Goal: Task Accomplishment & Management: Manage account settings

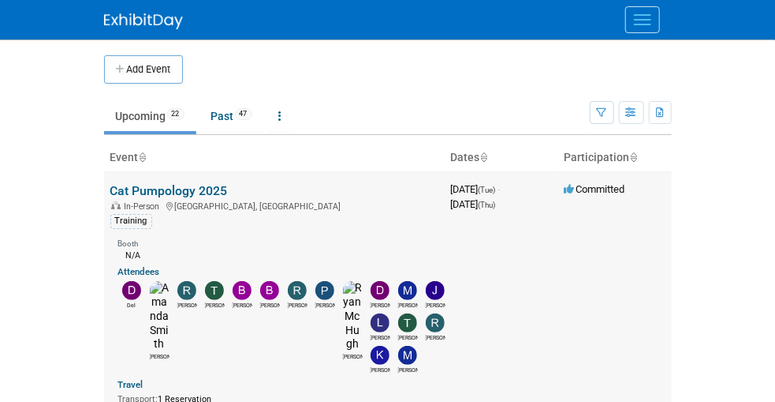
click at [110, 192] on link "Cat Pumpology 2025" at bounding box center [169, 190] width 118 height 15
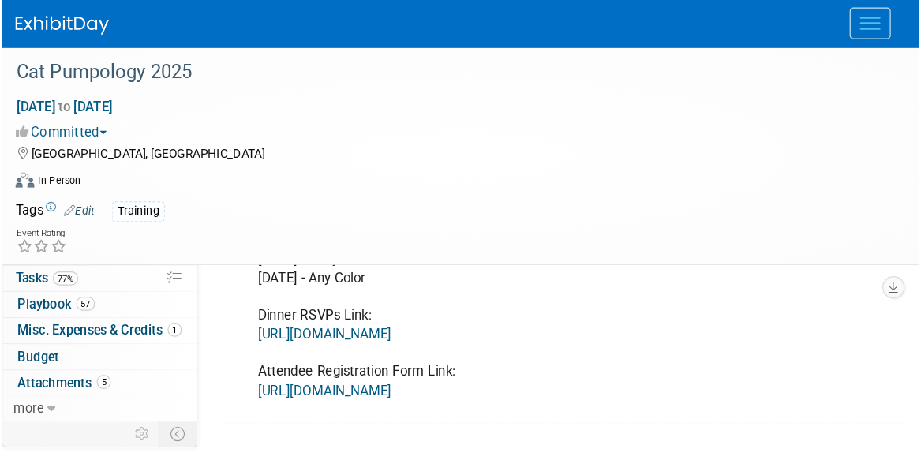
scroll to position [316, 0]
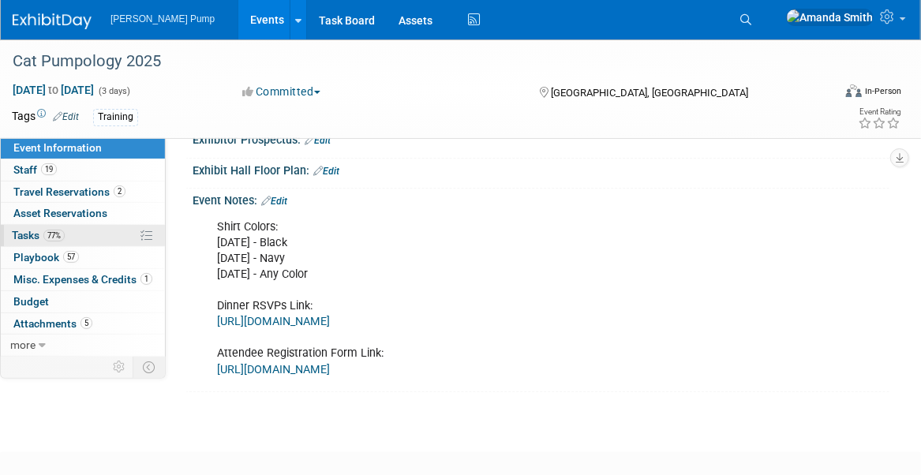
click at [17, 233] on span "Tasks 77%" at bounding box center [38, 235] width 53 height 13
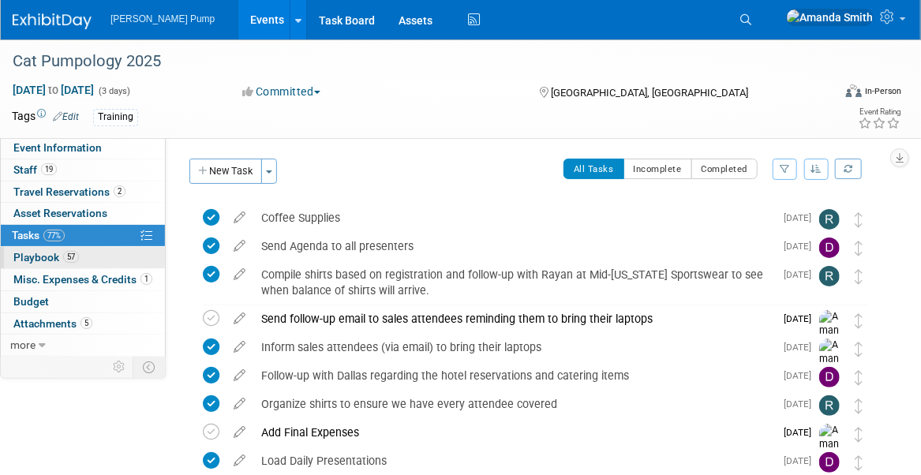
click at [23, 258] on span "Playbook 57" at bounding box center [45, 257] width 65 height 13
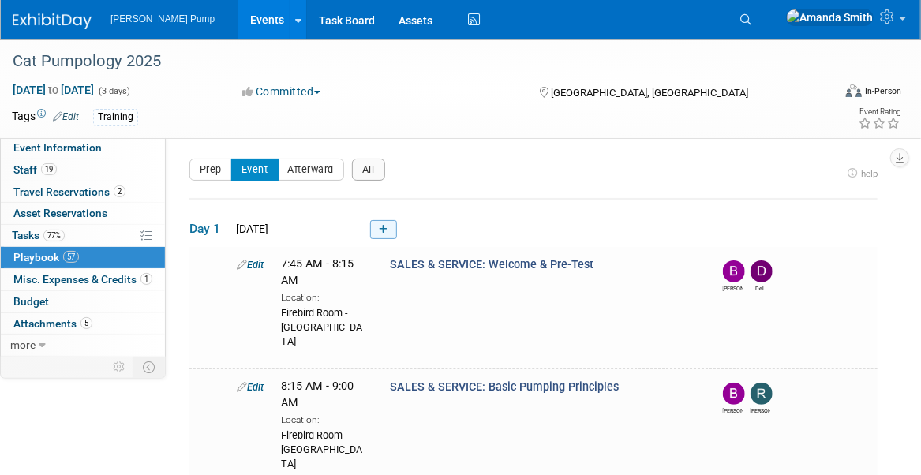
click at [385, 226] on icon at bounding box center [383, 229] width 9 height 9
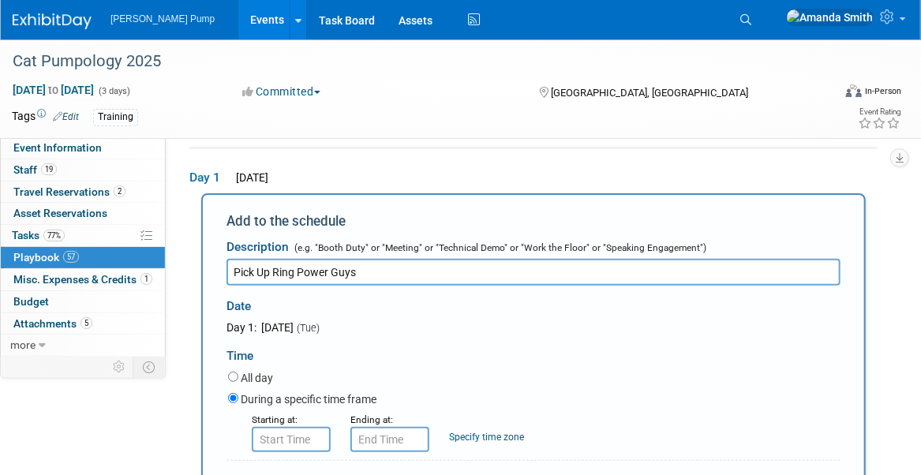
type input "Pick Up Ring Power Guys"
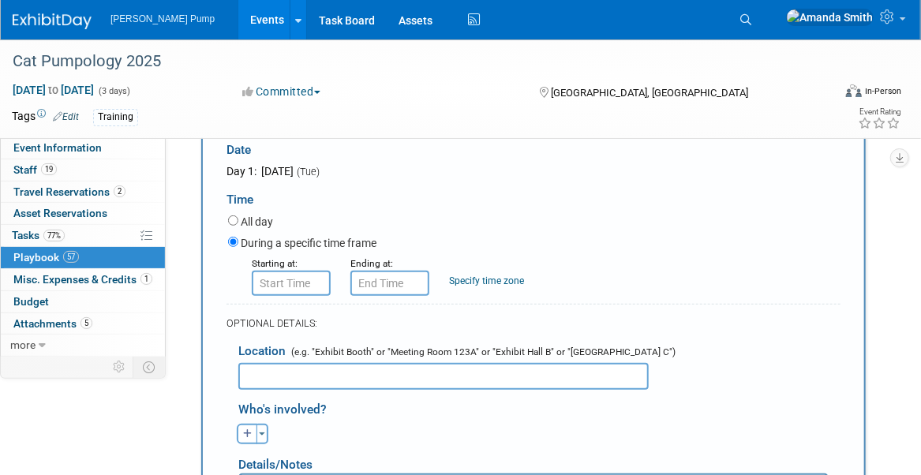
scroll to position [209, 0]
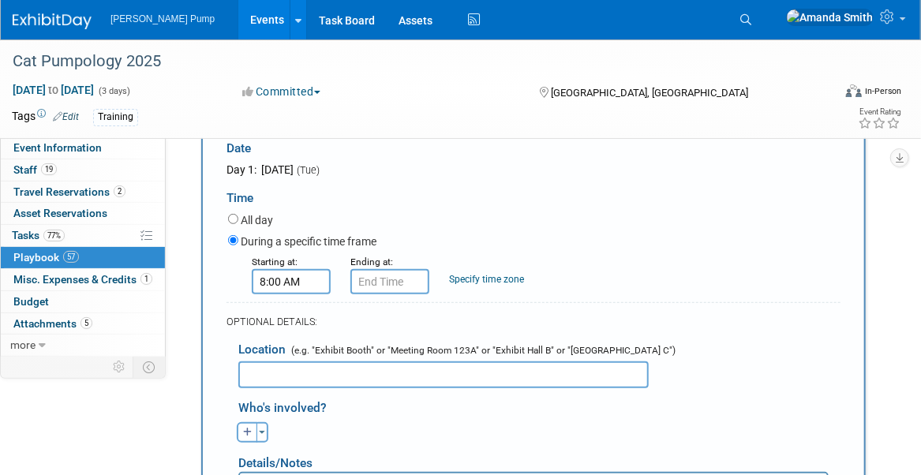
click at [287, 275] on input "8:00 AM" at bounding box center [291, 281] width 79 height 25
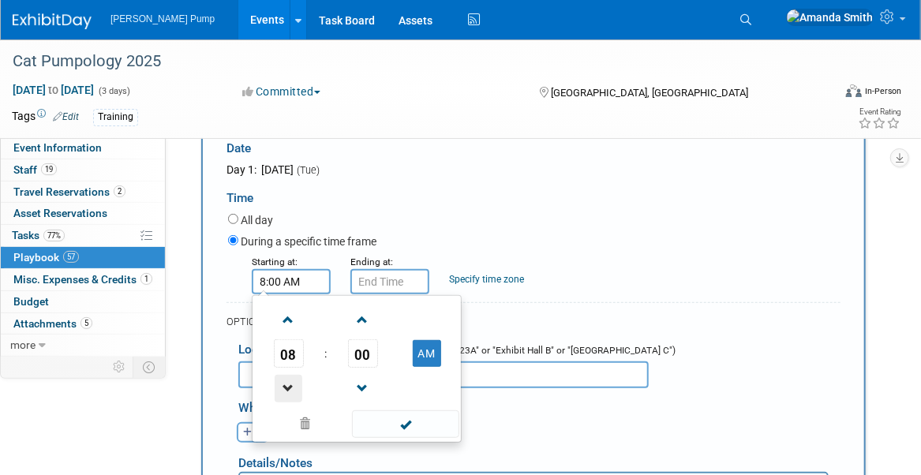
click at [289, 380] on span at bounding box center [289, 389] width 28 height 28
type input "7:00 AM"
click at [364, 287] on input "7:00 AM" at bounding box center [389, 281] width 79 height 25
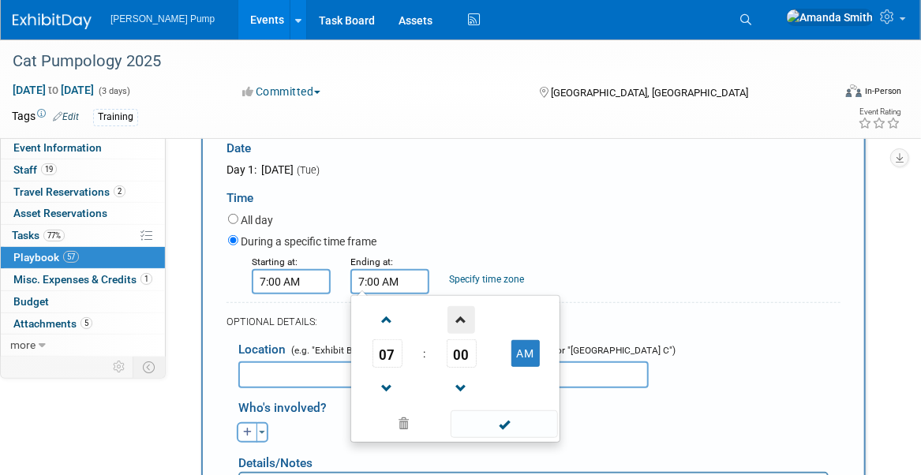
click at [454, 319] on span at bounding box center [461, 320] width 28 height 28
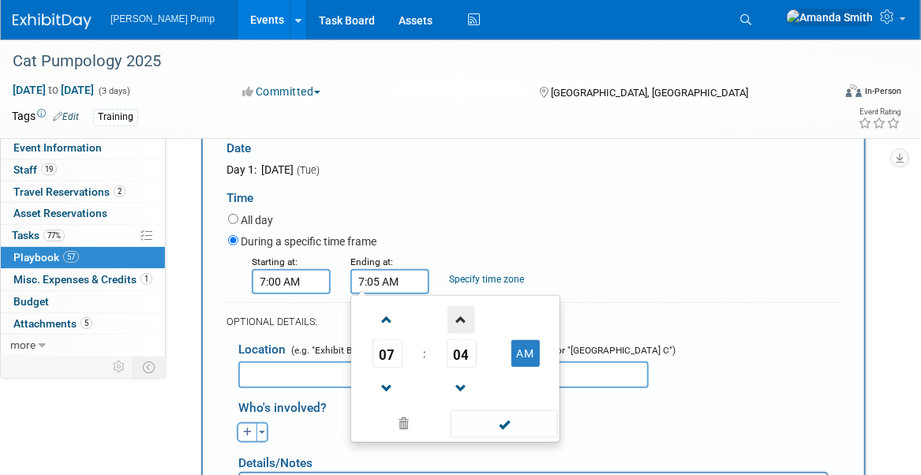
click at [454, 319] on span at bounding box center [461, 320] width 28 height 28
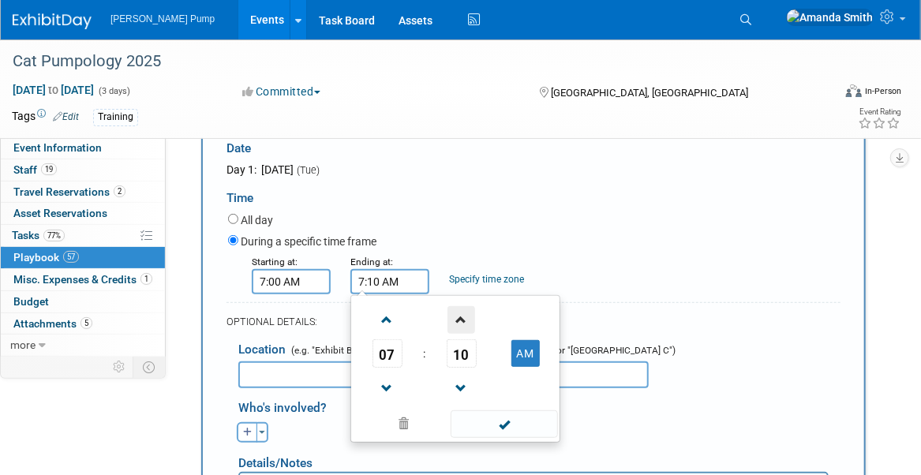
click at [454, 319] on span at bounding box center [461, 320] width 28 height 28
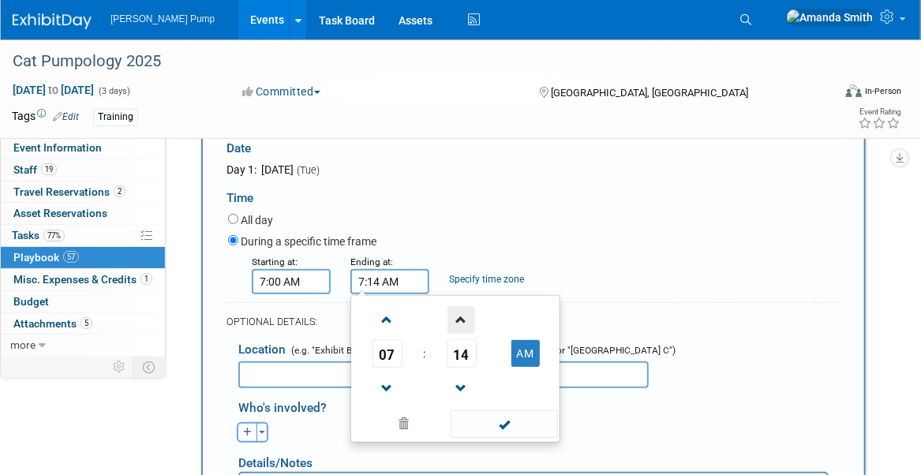
type input "7:15 AM"
click at [641, 277] on div "Starting at: 7:00 AM Ending at: 7:15 AM 07 : 15 AM 12 01 02 03 04 05 06 07 08 0…" at bounding box center [534, 273] width 636 height 41
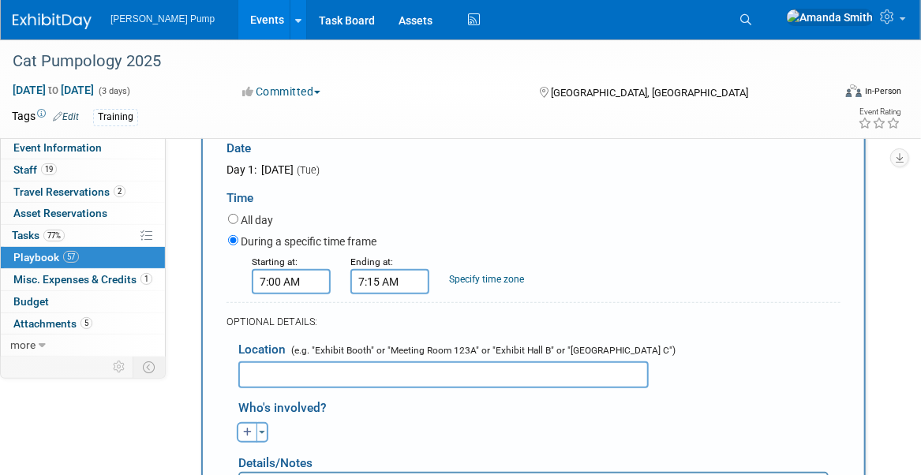
click at [320, 377] on input "text" at bounding box center [443, 374] width 410 height 27
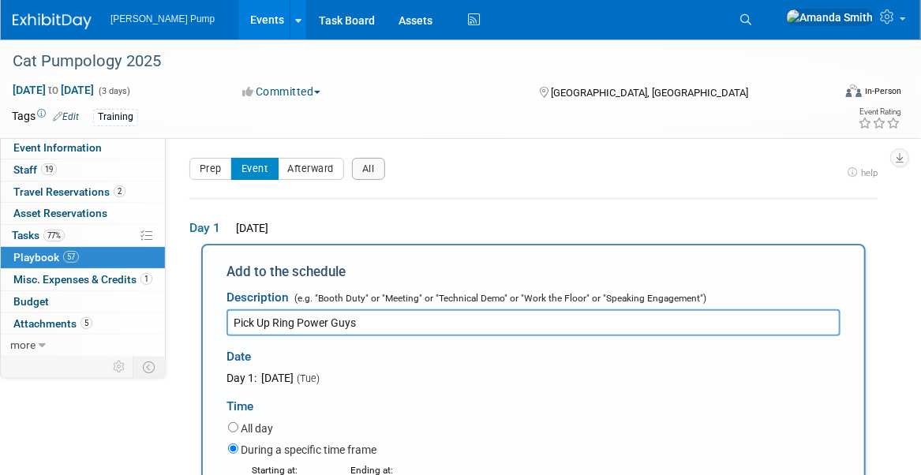
scroll to position [0, 0]
click at [421, 326] on input "Pick Up Ring Power Guys" at bounding box center [533, 323] width 614 height 27
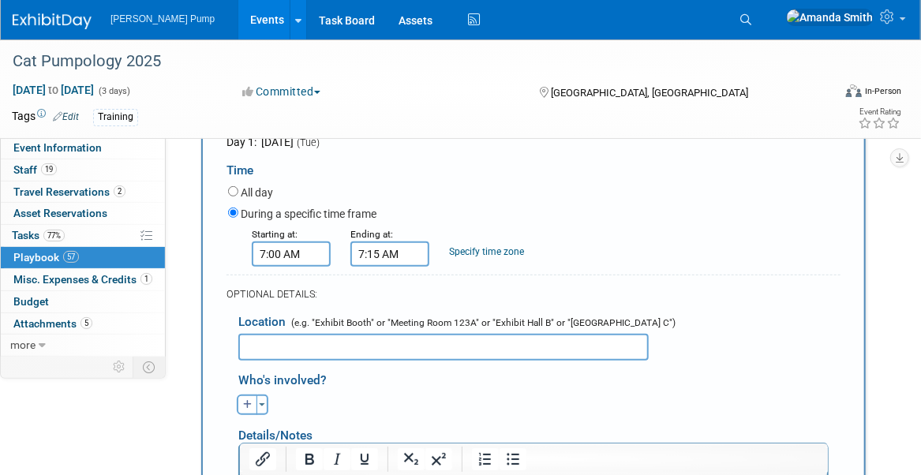
scroll to position [316, 0]
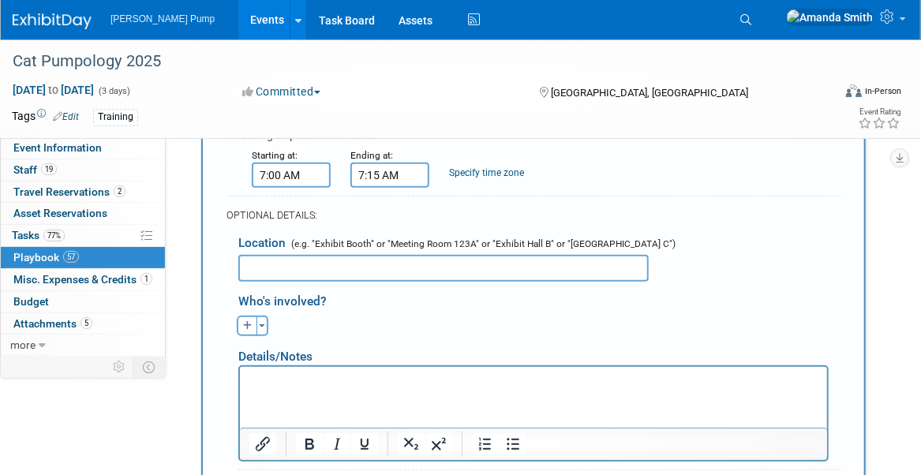
type input "Pick Up Ring Power Guys & Take to [GEOGRAPHIC_DATA]"
click at [394, 258] on input "text" at bounding box center [443, 268] width 410 height 27
type input "[STREET_ADDRESS][PERSON_NAME]"
click at [245, 329] on button "button" at bounding box center [247, 326] width 21 height 21
select select
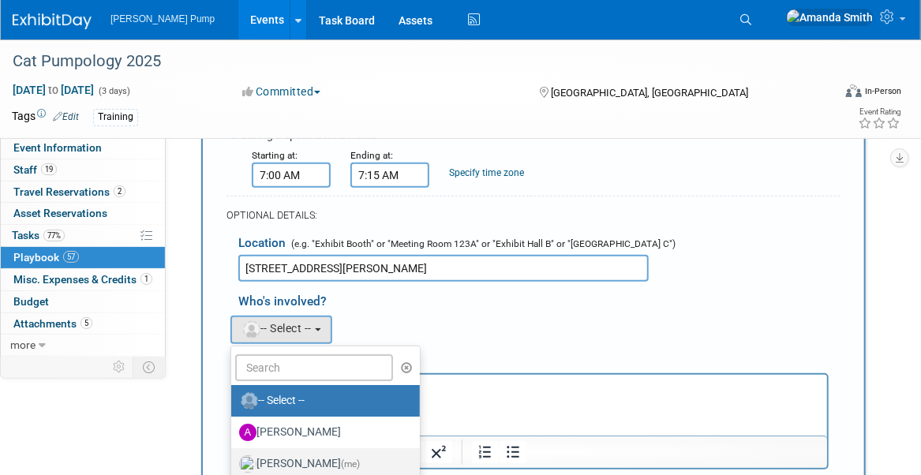
click at [316, 401] on label "[PERSON_NAME] (me)" at bounding box center [321, 463] width 165 height 25
click at [234, 401] on input "[PERSON_NAME] (me)" at bounding box center [228, 462] width 10 height 10
select select "498b8e7a-004b-40fd-bfca-d11e74525cf6"
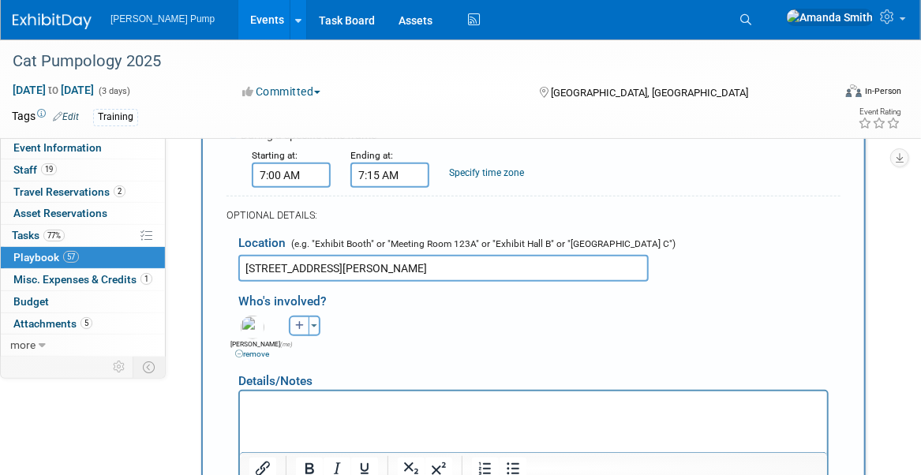
click at [304, 324] on button "button" at bounding box center [299, 326] width 21 height 21
select select
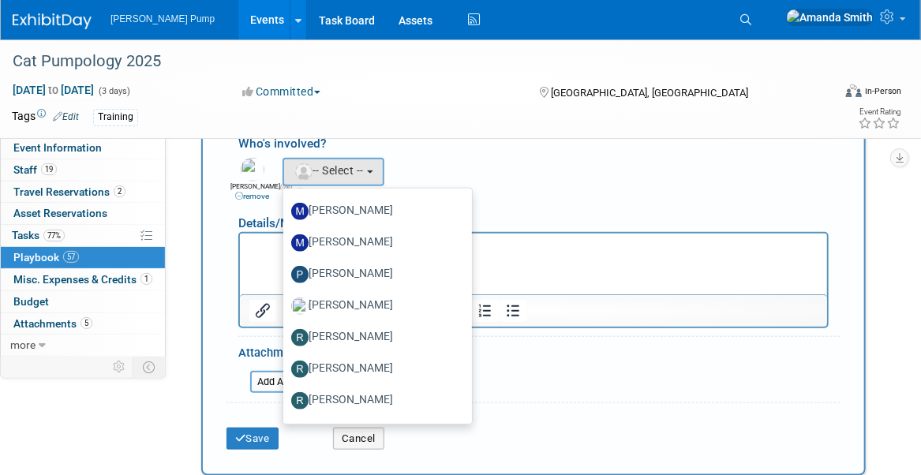
scroll to position [710, 0]
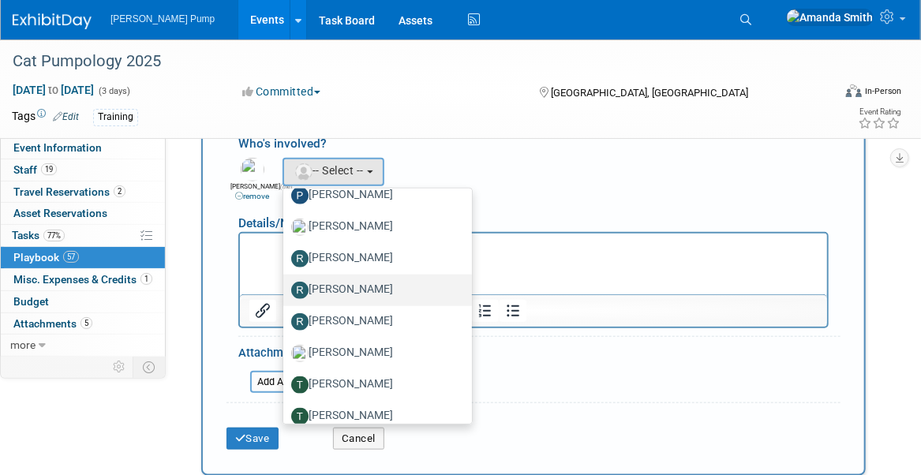
click at [337, 287] on label "[PERSON_NAME]" at bounding box center [373, 290] width 165 height 25
click at [286, 287] on input "[PERSON_NAME]" at bounding box center [280, 288] width 10 height 10
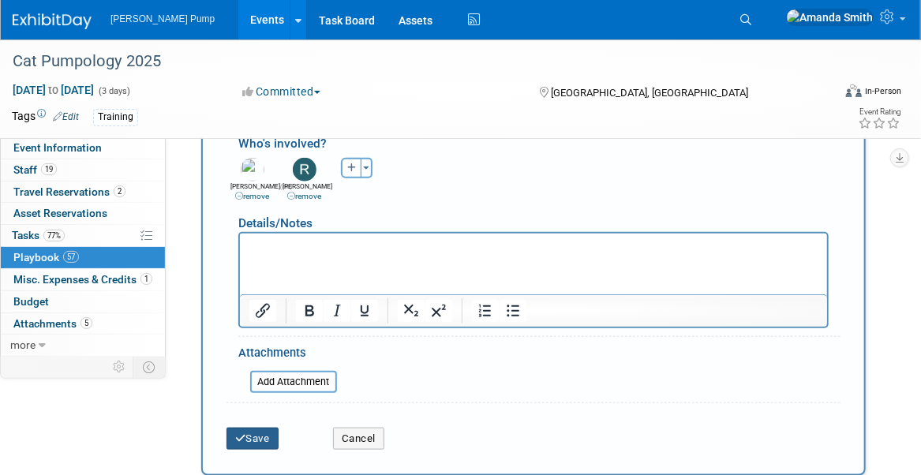
click at [261, 401] on button "Save" at bounding box center [252, 439] width 52 height 22
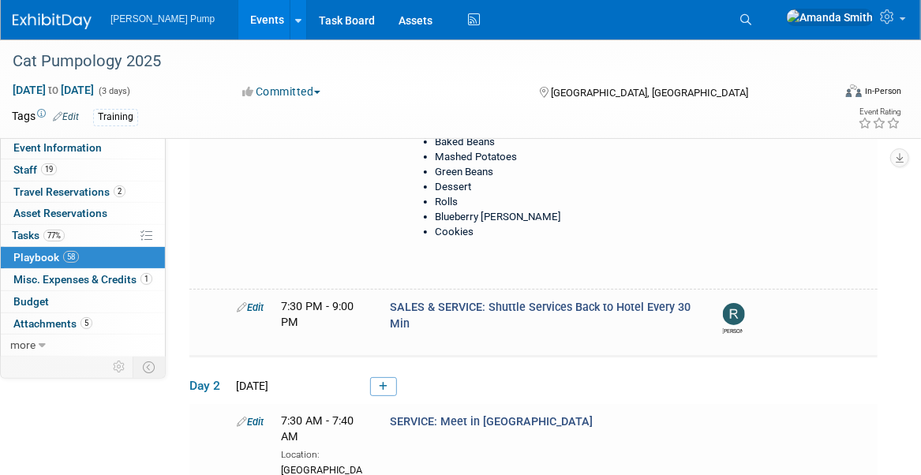
scroll to position [2337, 0]
click at [383, 381] on icon at bounding box center [383, 385] width 9 height 9
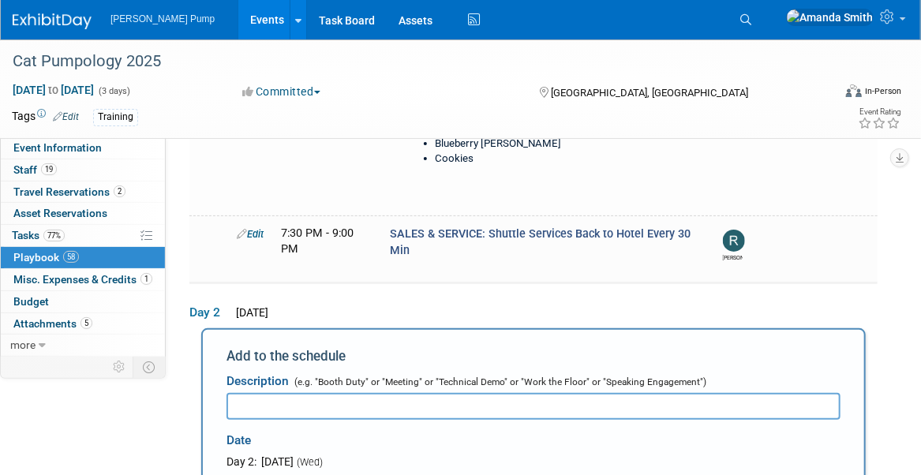
scroll to position [0, 0]
type input "Pick Up Ring Power Guys & Take to [GEOGRAPHIC_DATA]"
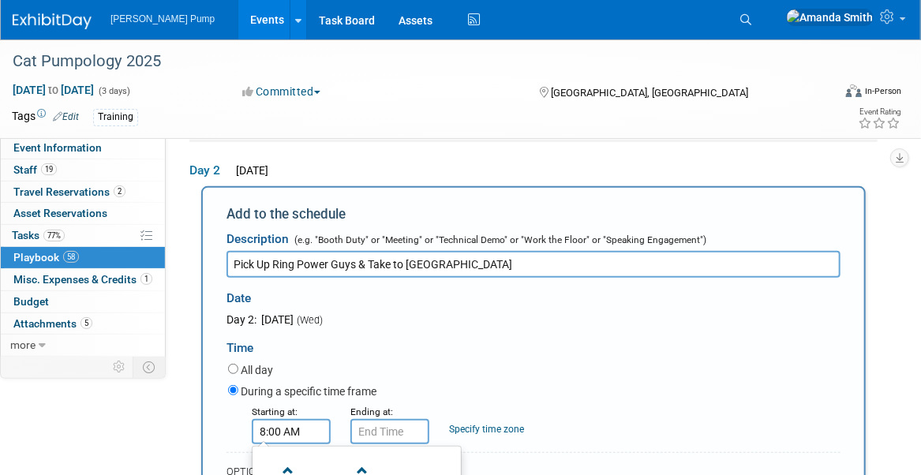
scroll to position [2565, 0]
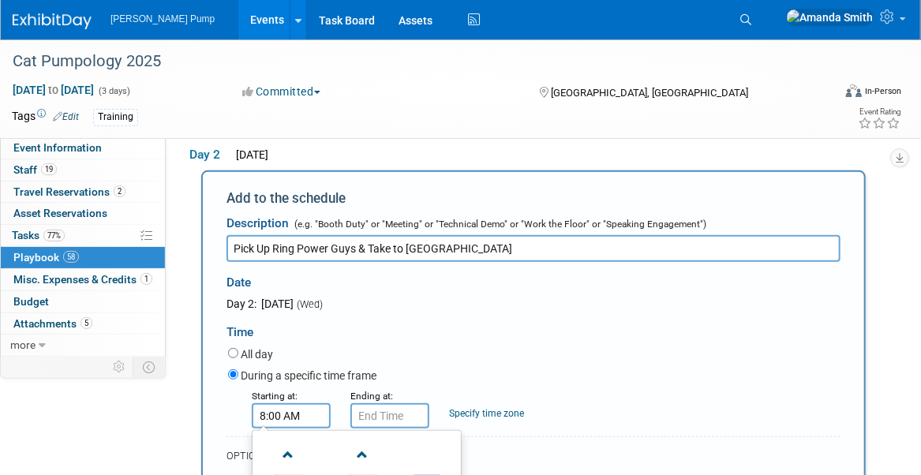
type input "7:00 AM"
click at [370, 401] on input "7:00 AM" at bounding box center [389, 415] width 79 height 25
click at [461, 401] on span at bounding box center [461, 455] width 28 height 28
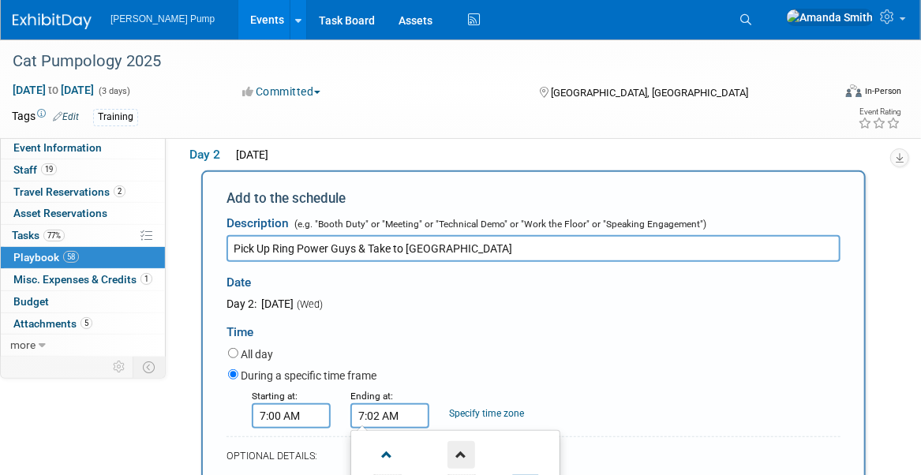
click at [461, 401] on span at bounding box center [461, 455] width 28 height 28
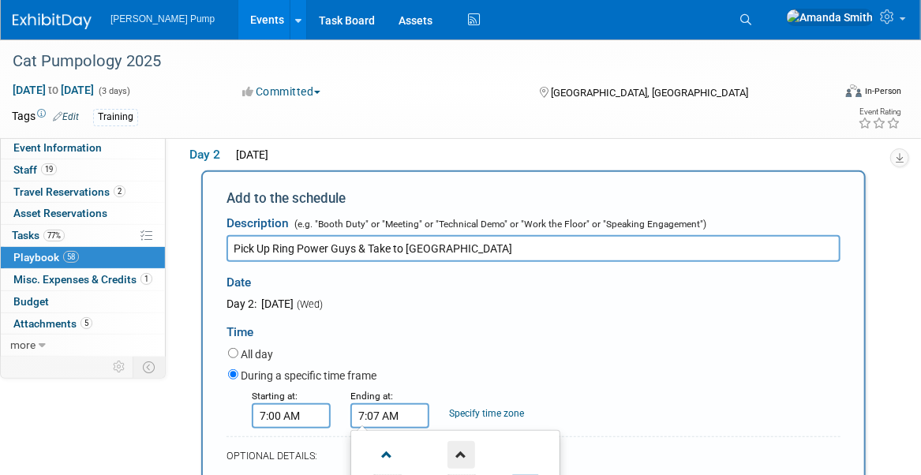
click at [461, 401] on span at bounding box center [461, 455] width 28 height 28
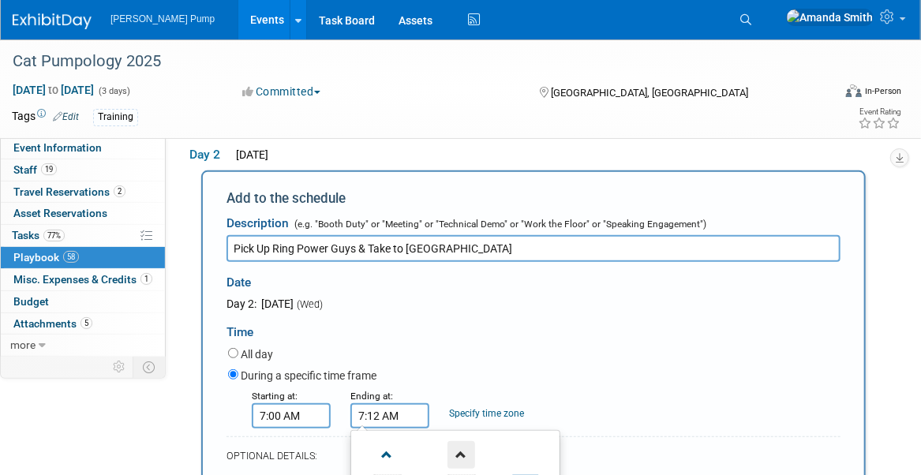
click at [461, 401] on span at bounding box center [461, 455] width 28 height 28
type input "7:15 AM"
click at [516, 366] on div "During a specific time frame" at bounding box center [534, 376] width 612 height 21
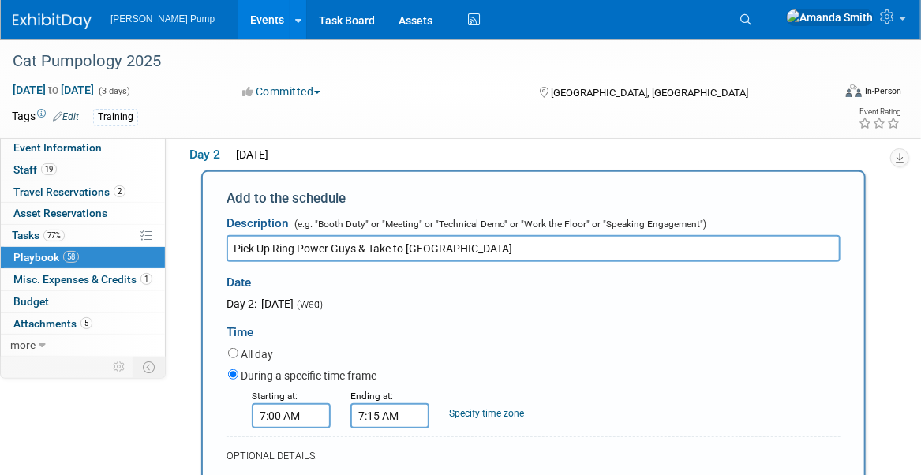
type input "[STREET_ADDRESS][PERSON_NAME]"
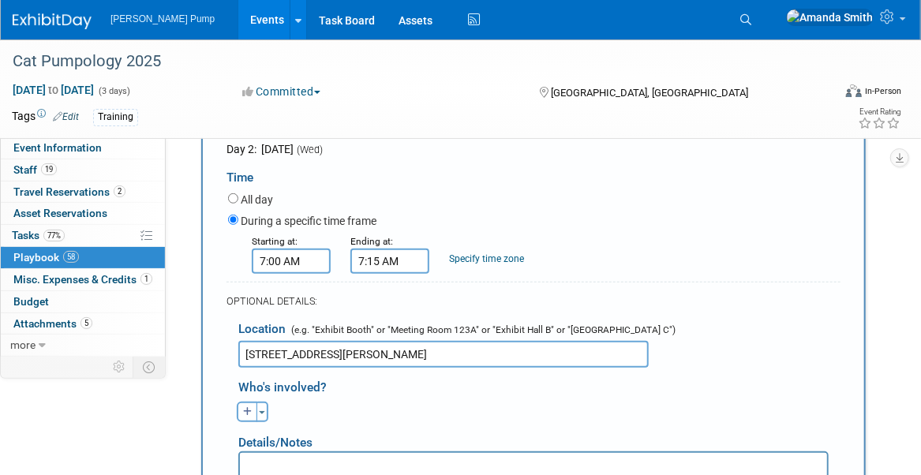
scroll to position [2723, 0]
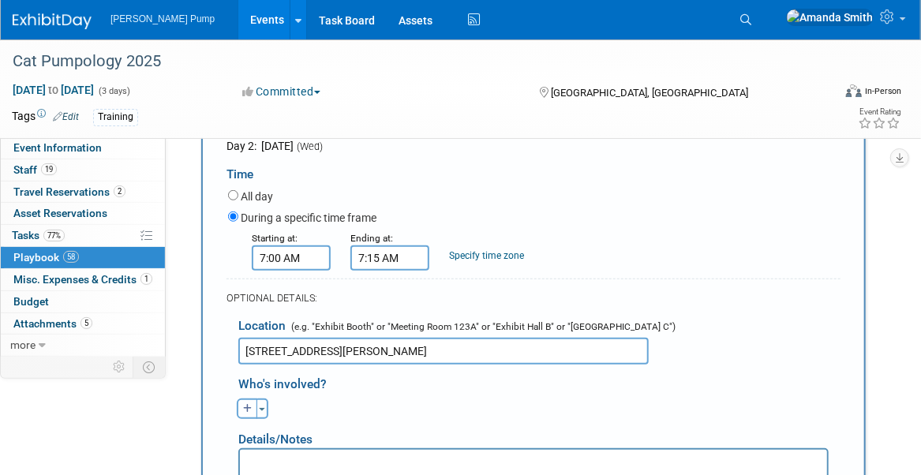
click at [247, 401] on icon "button" at bounding box center [247, 408] width 9 height 9
select select
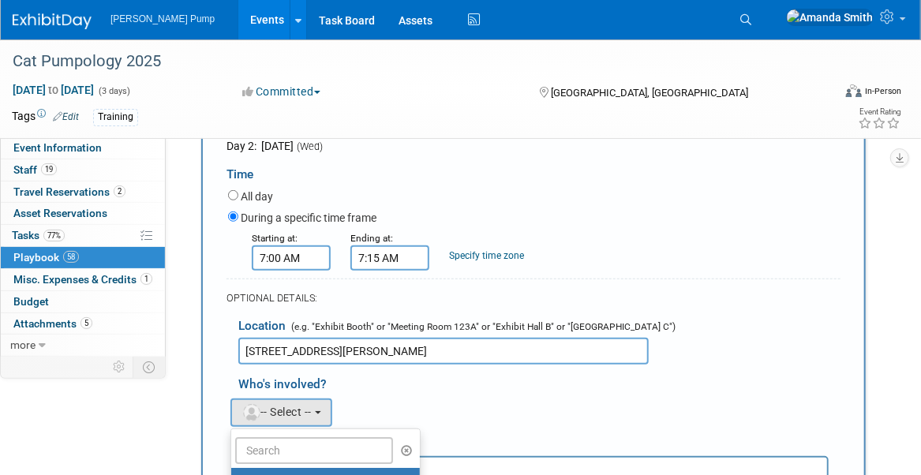
drag, startPoint x: 319, startPoint y: 398, endPoint x: 62, endPoint y: 2, distance: 471.7
select select "498b8e7a-004b-40fd-bfca-d11e74525cf6"
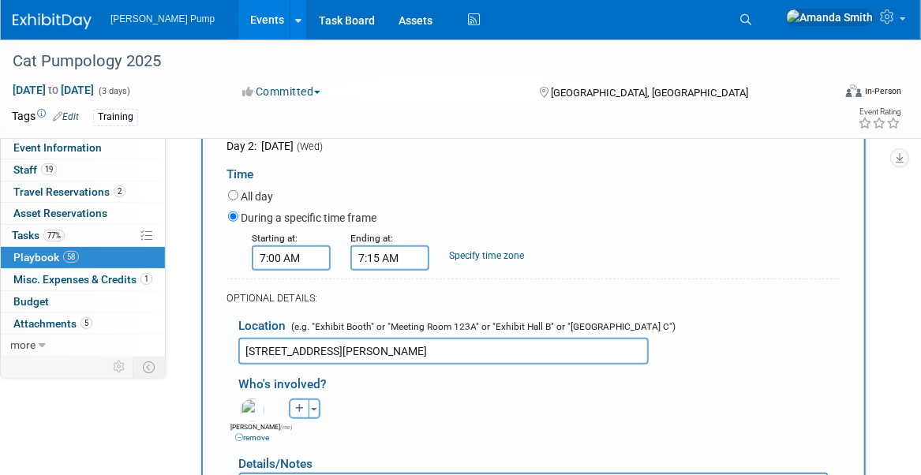
click at [296, 401] on icon "button" at bounding box center [299, 408] width 9 height 9
select select
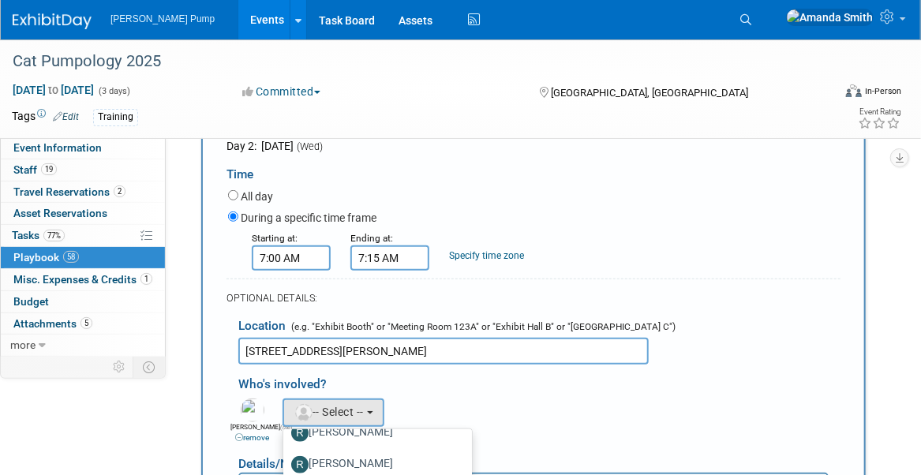
scroll to position [785, 0]
click at [354, 401] on label "[PERSON_NAME]" at bounding box center [373, 455] width 165 height 25
click at [286, 401] on input "[PERSON_NAME]" at bounding box center [280, 454] width 10 height 10
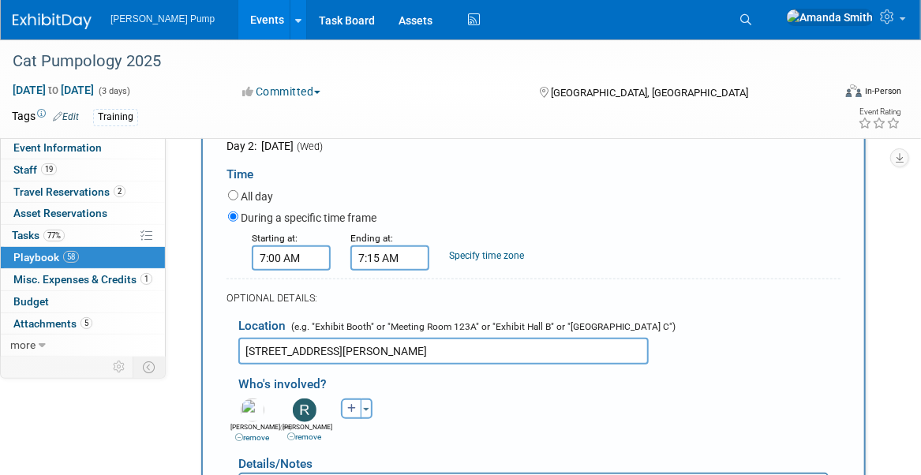
click at [538, 394] on div "[PERSON_NAME] remove [PERSON_NAME] (me) remove [PERSON_NAME] remove remove remo…" at bounding box center [539, 418] width 626 height 49
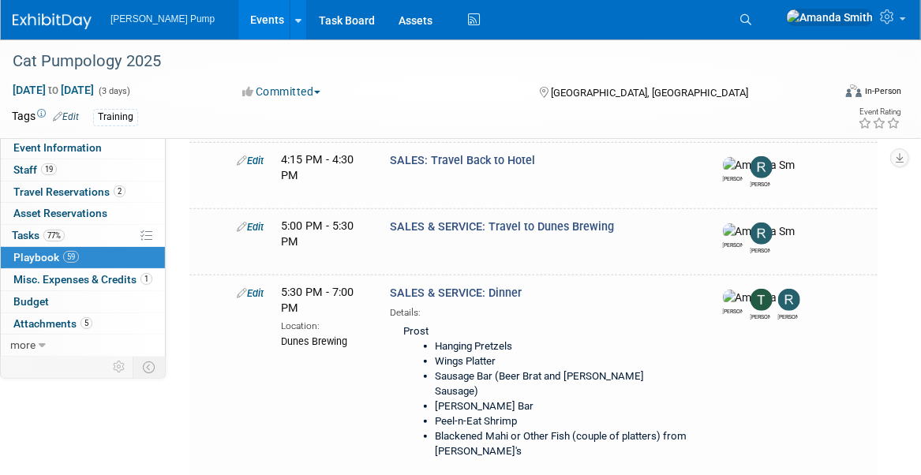
scroll to position [5088, 0]
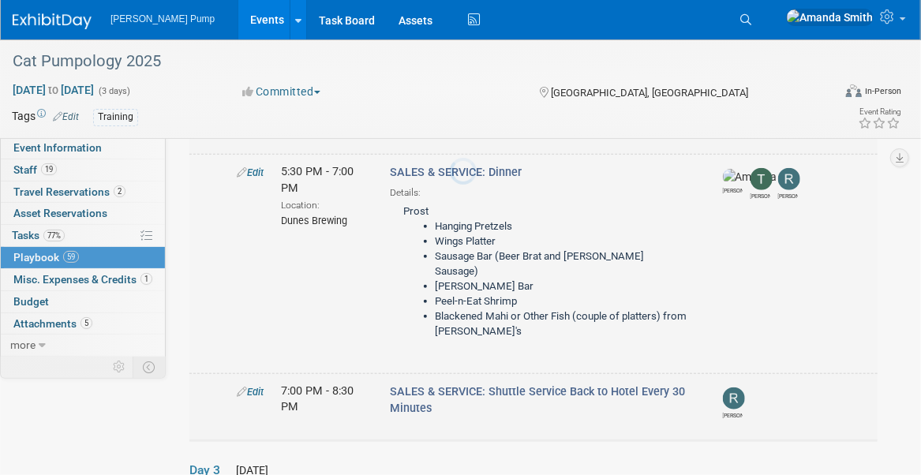
scroll to position [0, 0]
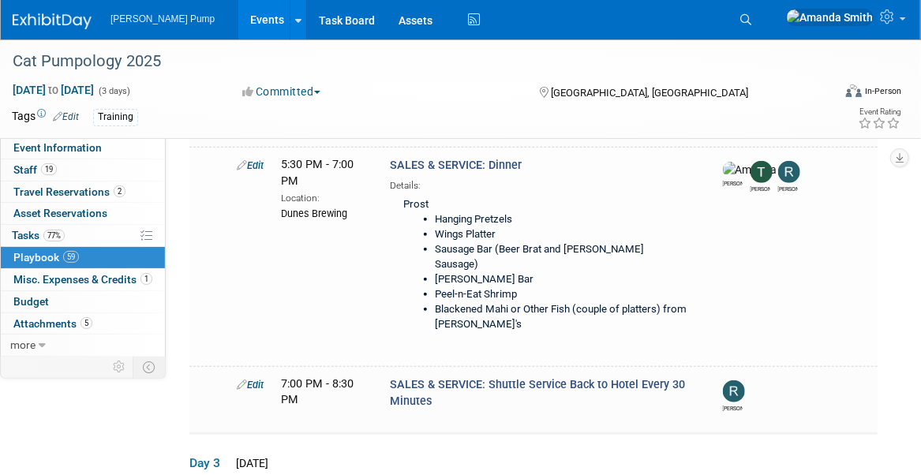
type input "Pick Up Ring Power Guys & Take to [GEOGRAPHIC_DATA]"
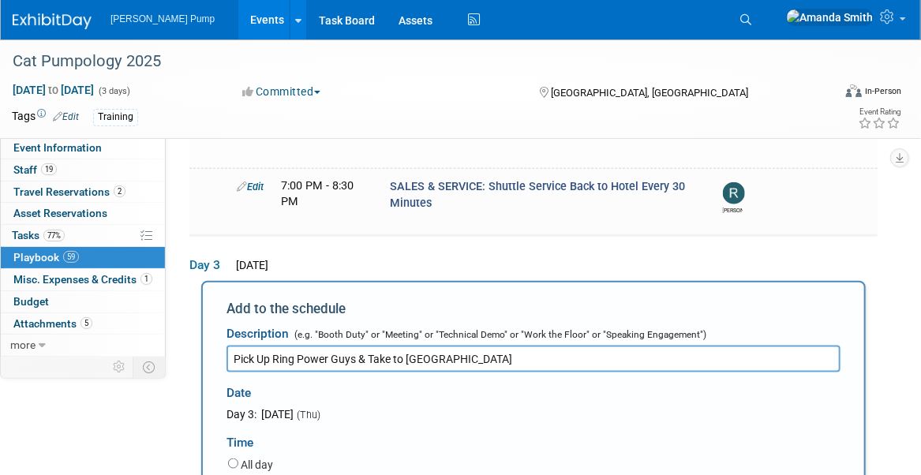
scroll to position [5438, 0]
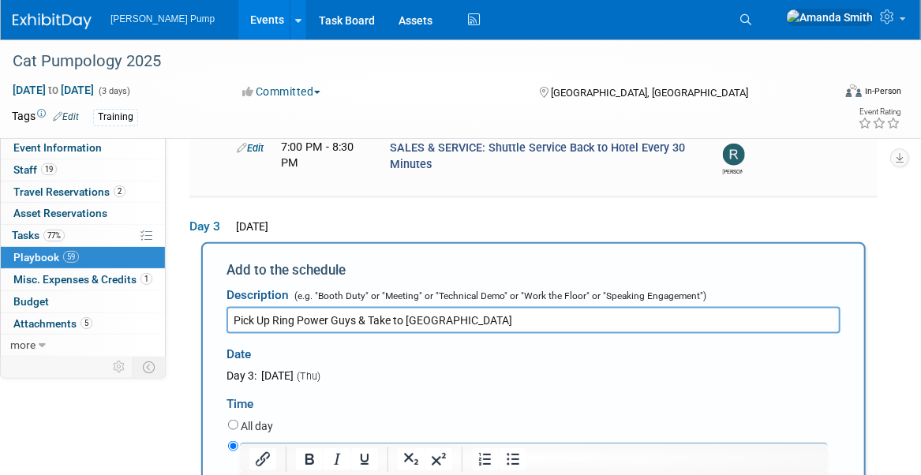
type input "7:00 AM"
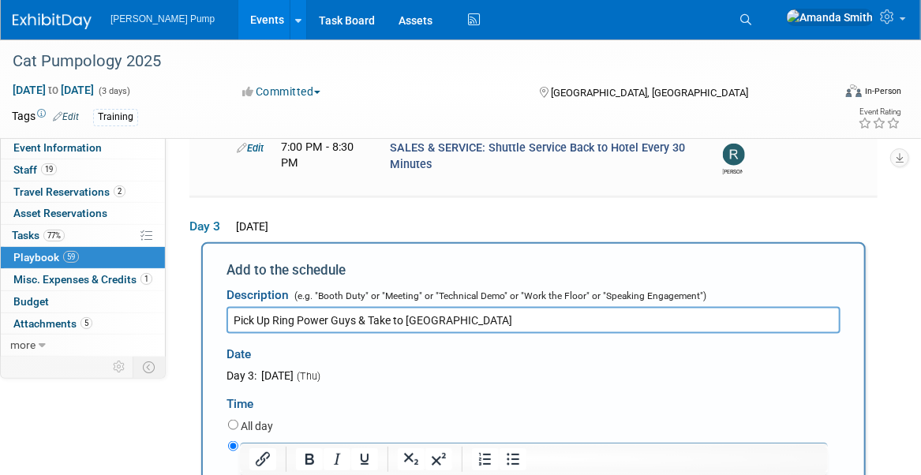
type input "7:15 AM"
click at [673, 401] on div "Starting at: 7:00 AM Ending at: 7:15 AM 07 : 15 AM 12 01 02 03 04 05 06 07 08 0…" at bounding box center [534, 479] width 636 height 41
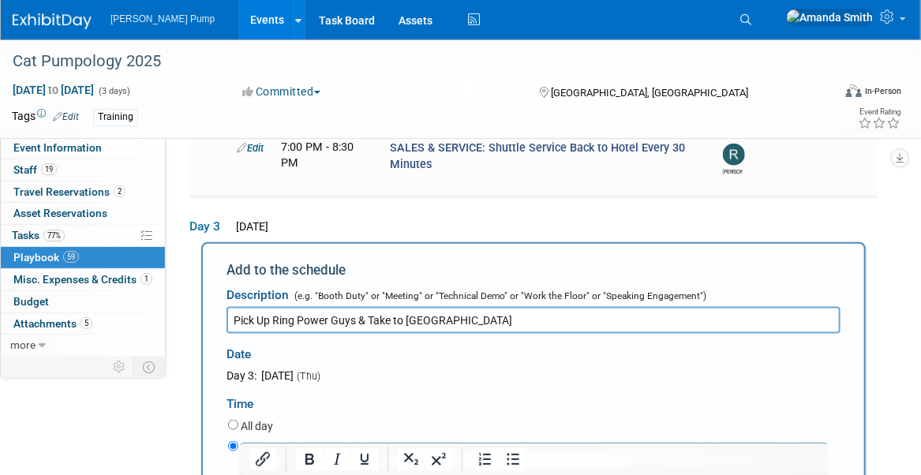
type input "[STREET_ADDRESS][PERSON_NAME]"
select select
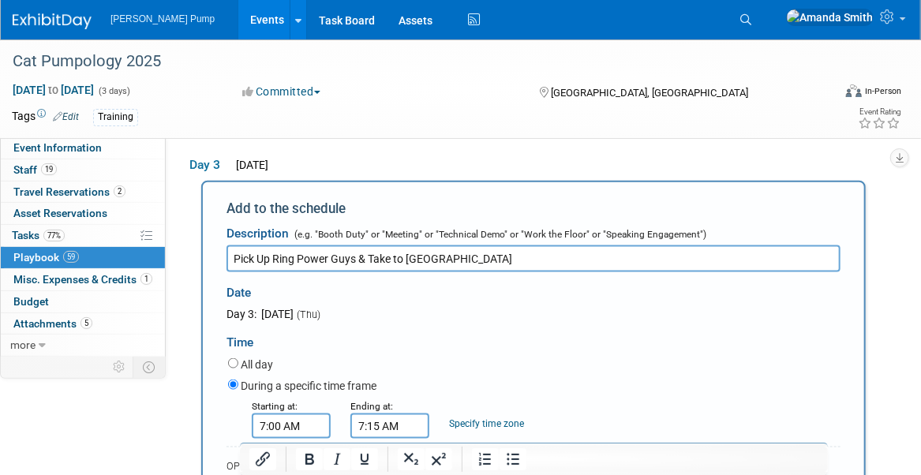
scroll to position [5674, 0]
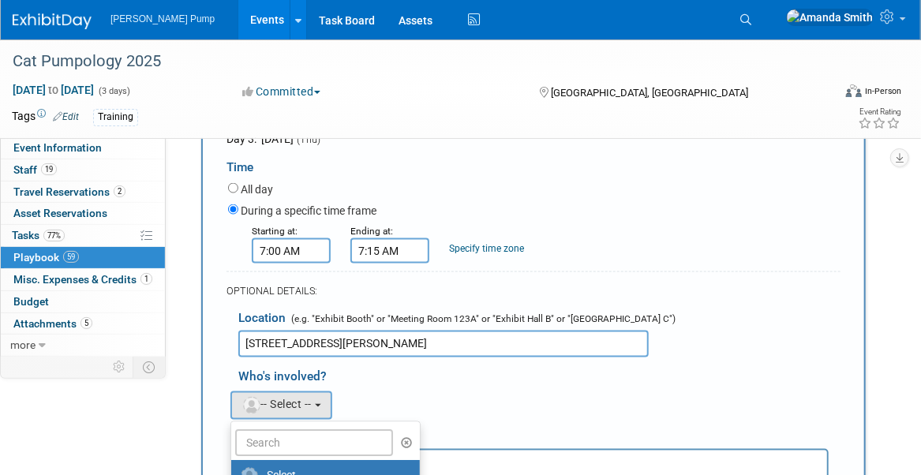
select select "498b8e7a-004b-40fd-bfca-d11e74525cf6"
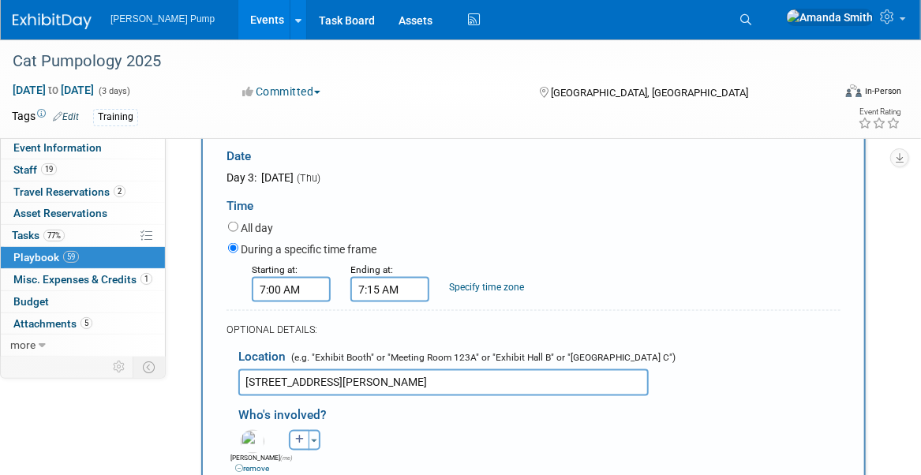
scroll to position [5595, 0]
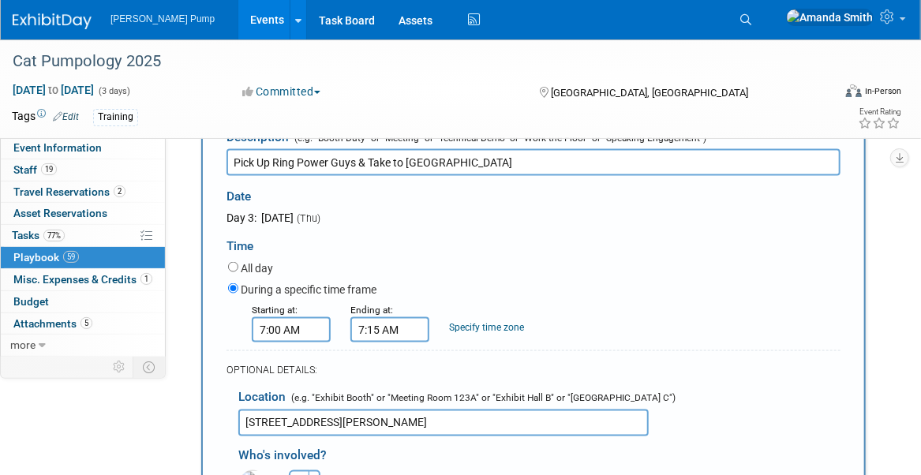
click at [290, 401] on button "button" at bounding box center [299, 480] width 21 height 21
select select
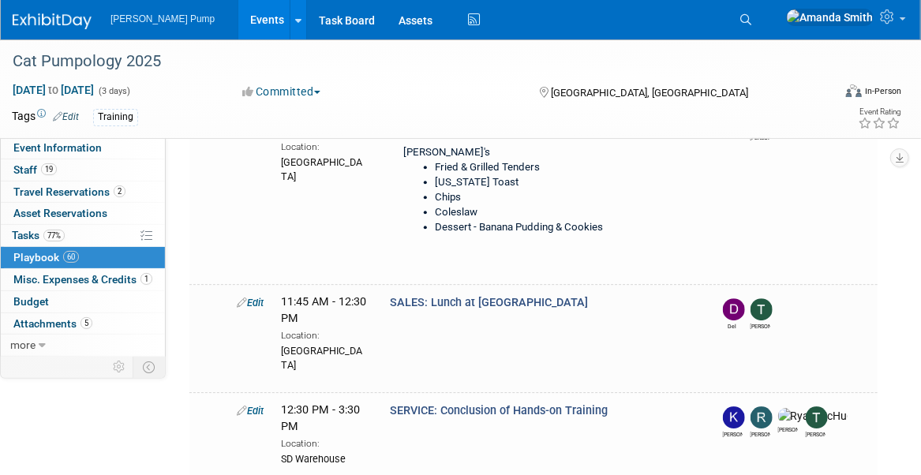
scroll to position [4332, 0]
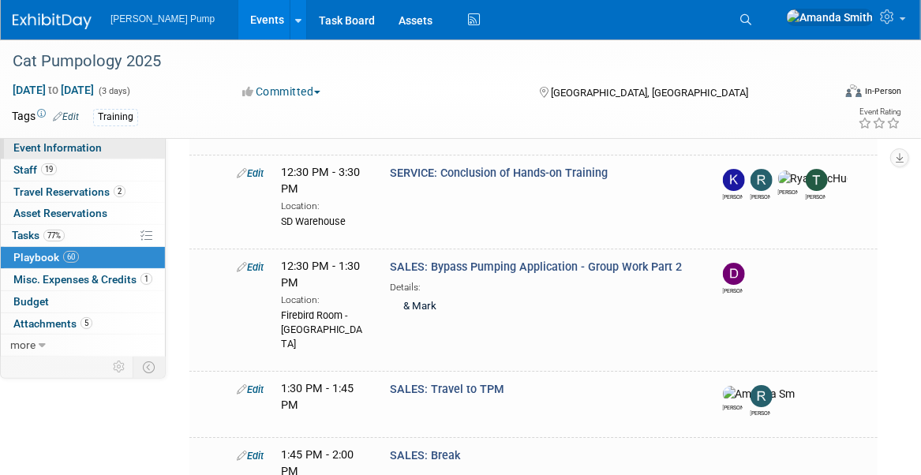
click at [84, 144] on span "Event Information" at bounding box center [57, 147] width 88 height 13
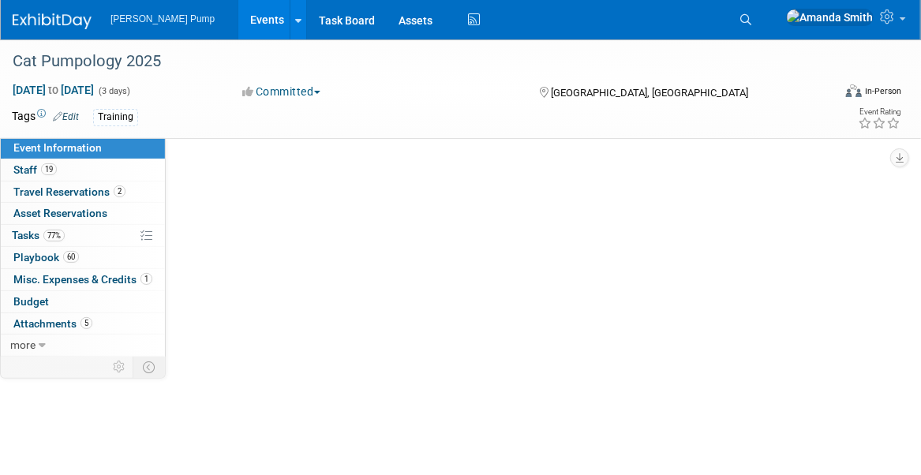
scroll to position [0, 0]
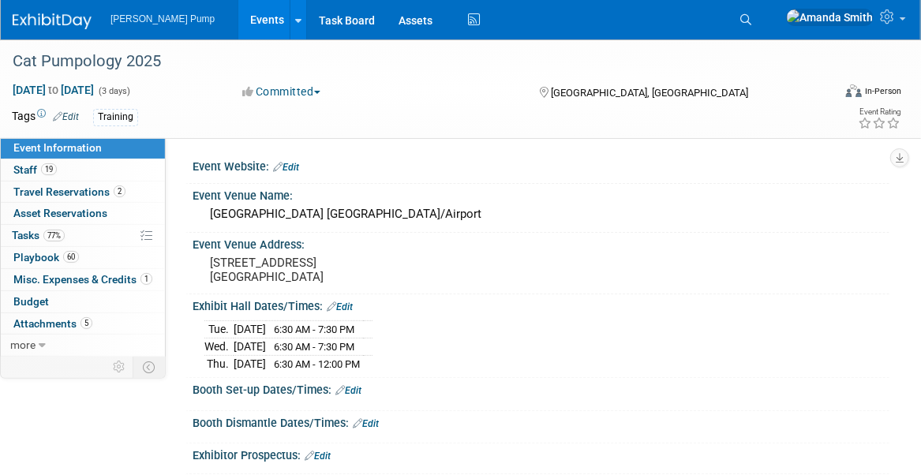
click at [599, 401] on div "Booth Dismantle Dates/Times: Edit" at bounding box center [540, 421] width 697 height 21
